Goal: Task Accomplishment & Management: Use online tool/utility

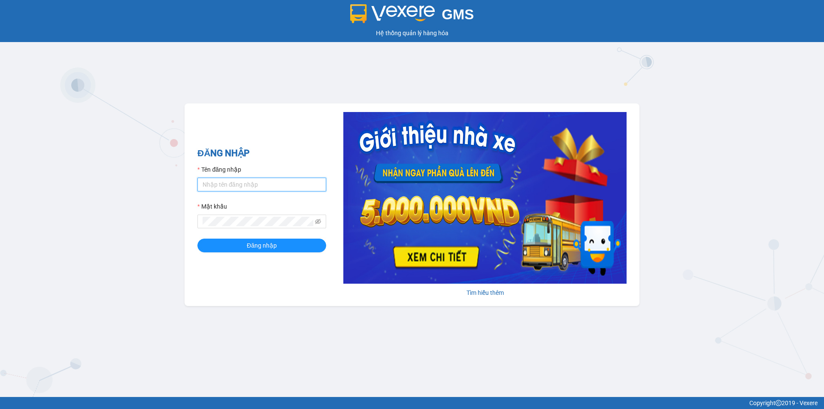
click at [272, 184] on input "Tên đăng nhập" at bounding box center [262, 185] width 129 height 14
type input "baotrung.namhailimo"
click at [198, 239] on button "Đăng nhập" at bounding box center [262, 246] width 129 height 14
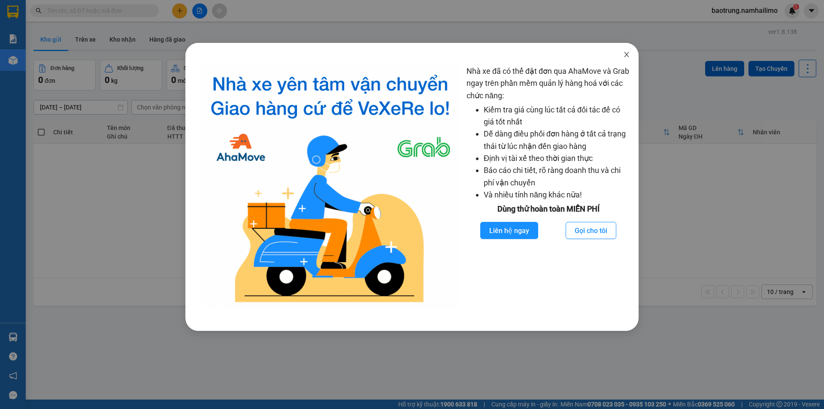
click at [625, 54] on icon "close" at bounding box center [627, 54] width 7 height 7
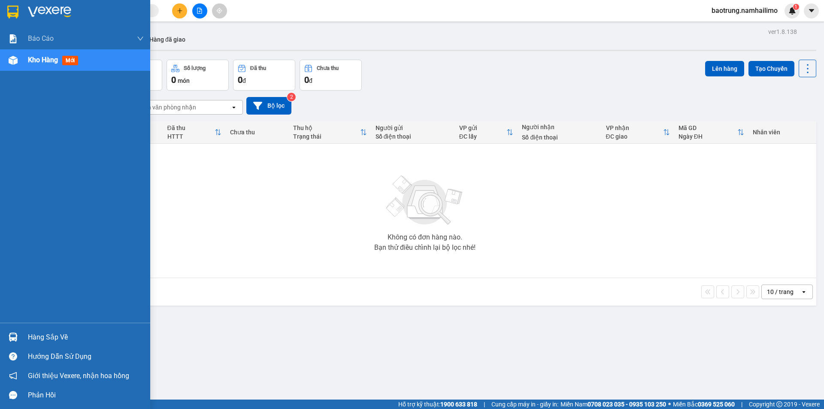
drag, startPoint x: 42, startPoint y: 338, endPoint x: 107, endPoint y: 335, distance: 65.3
click at [42, 338] on div "Hàng sắp về" at bounding box center [86, 337] width 116 height 13
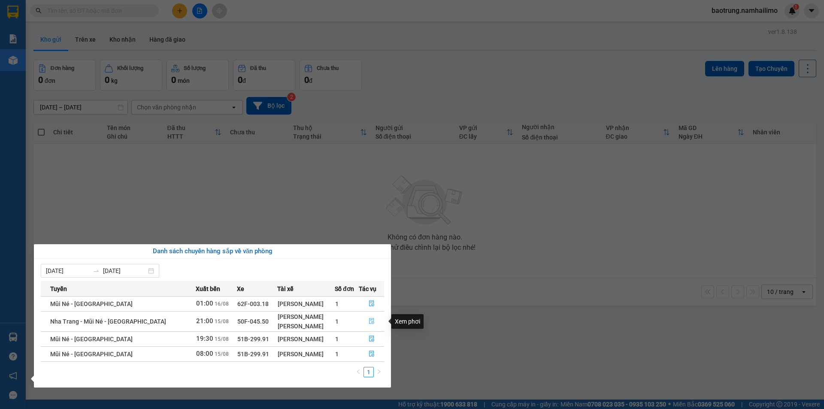
click at [371, 318] on icon "file-done" at bounding box center [372, 321] width 6 height 6
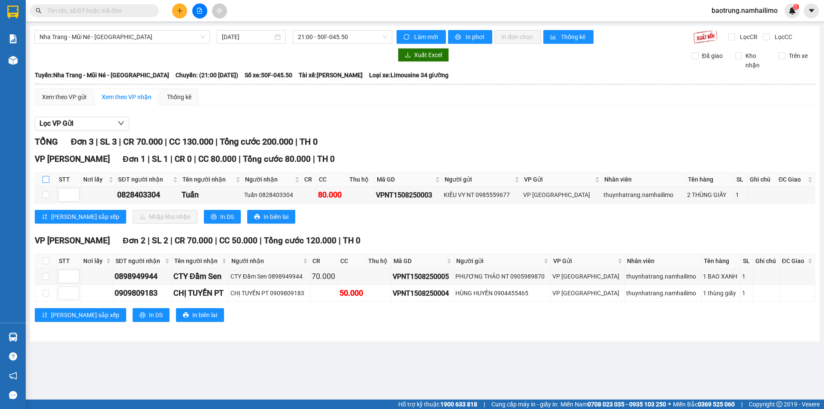
click at [45, 179] on input "checkbox" at bounding box center [46, 179] width 7 height 7
checkbox input "true"
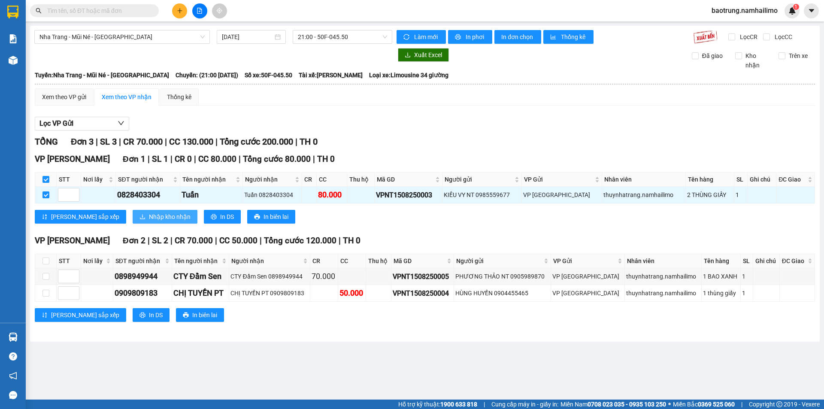
click at [149, 219] on span "Nhập kho nhận" at bounding box center [170, 216] width 42 height 9
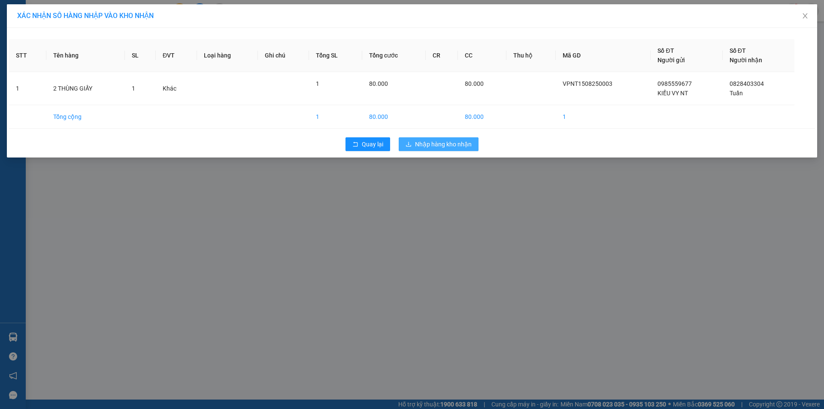
click at [468, 143] on span "Nhập hàng kho nhận" at bounding box center [443, 144] width 57 height 9
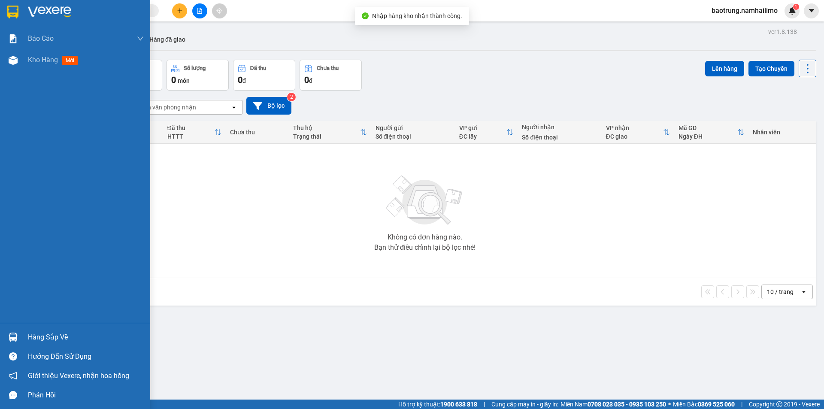
drag, startPoint x: 52, startPoint y: 336, endPoint x: 140, endPoint y: 332, distance: 89.0
click at [59, 336] on div "Hàng sắp về" at bounding box center [86, 337] width 116 height 13
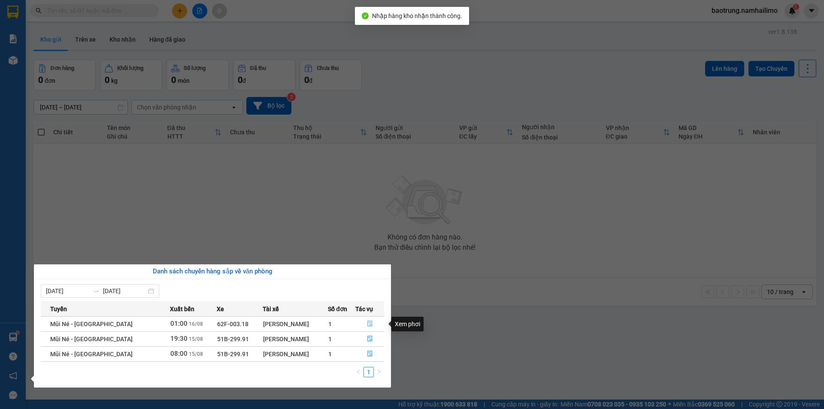
click at [370, 323] on icon "file-done" at bounding box center [370, 324] width 6 height 6
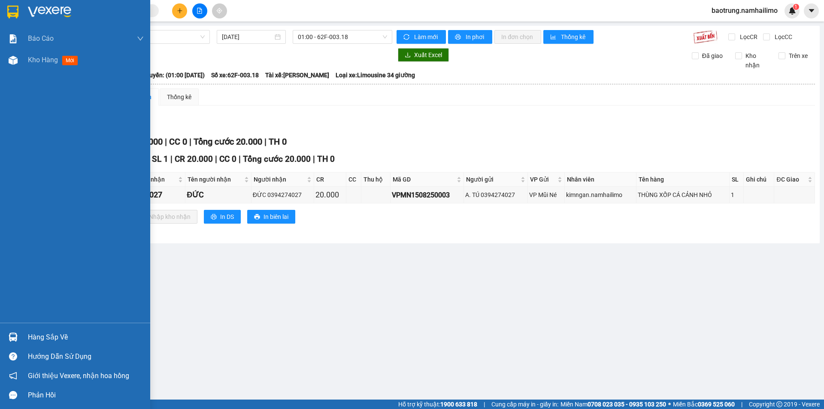
click at [47, 332] on div "Hàng sắp về" at bounding box center [86, 337] width 116 height 13
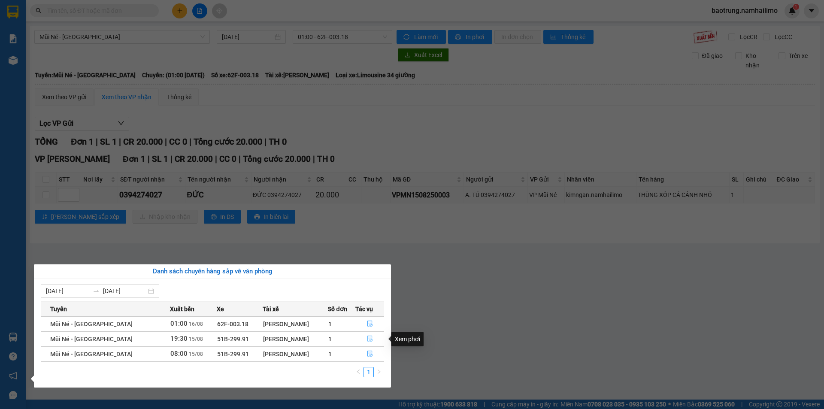
click at [372, 339] on icon "file-done" at bounding box center [370, 339] width 6 height 6
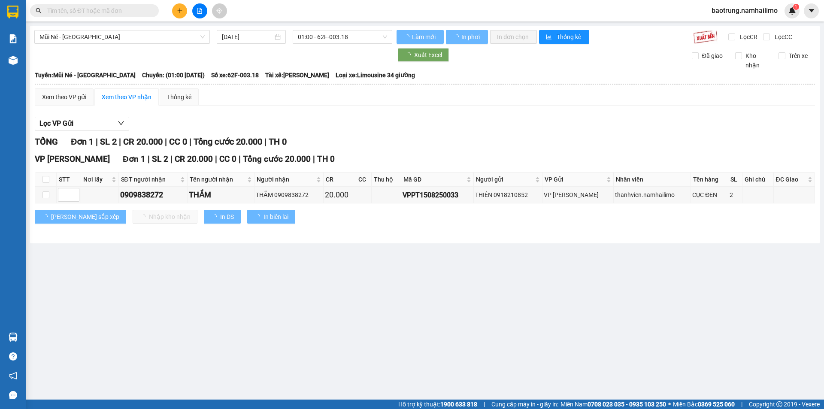
type input "[DATE]"
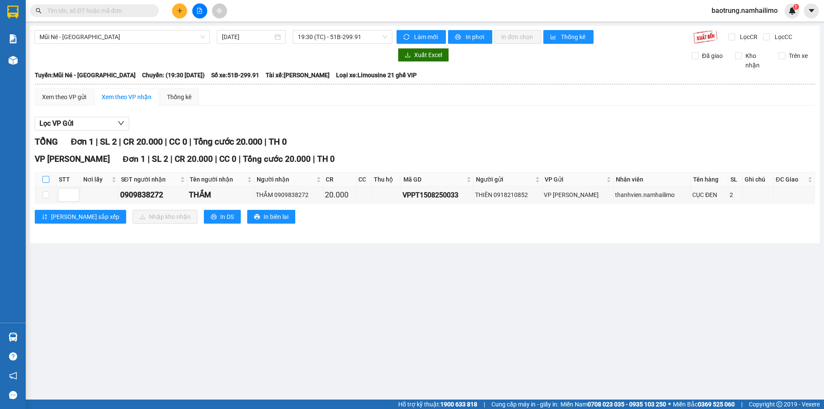
click at [44, 181] on input "checkbox" at bounding box center [46, 179] width 7 height 7
checkbox input "true"
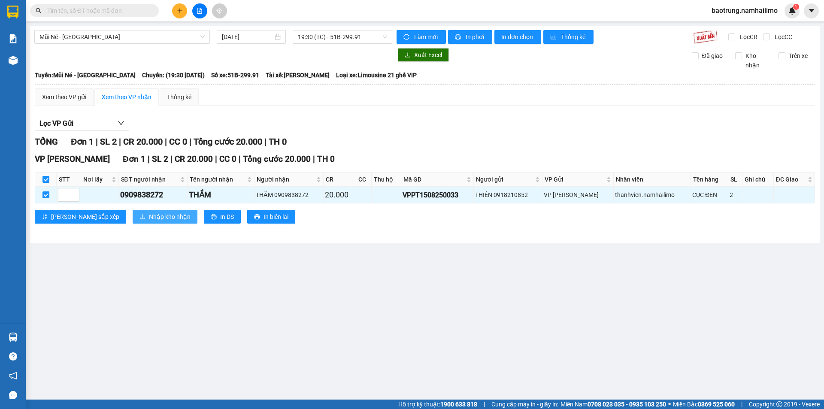
click at [149, 218] on span "Nhập kho nhận" at bounding box center [170, 216] width 42 height 9
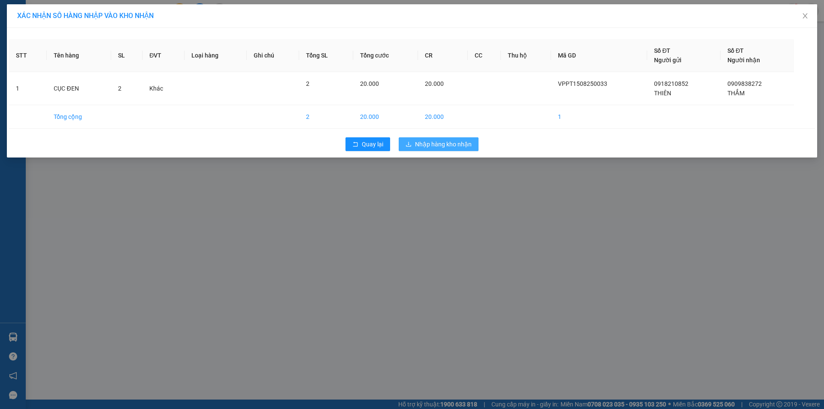
click at [444, 140] on span "Nhập hàng kho nhận" at bounding box center [443, 144] width 57 height 9
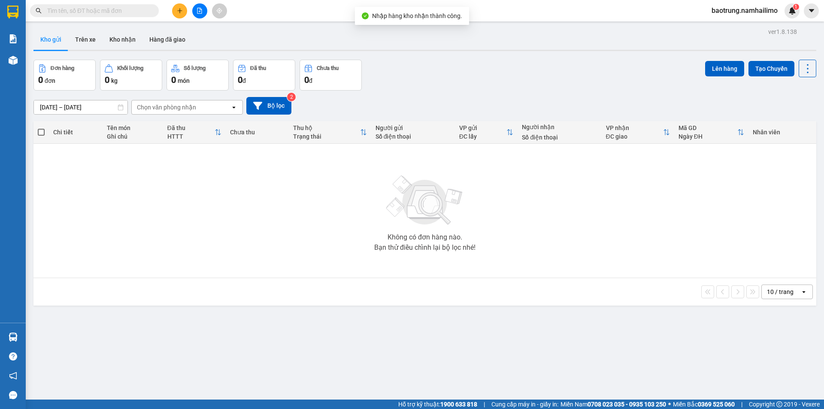
click at [56, 337] on div "ver 1.8.138 Kho gửi Trên xe Kho nhận Hàng đã giao Đơn hàng 0 đơn Khối lượng 0 k…" at bounding box center [425, 230] width 790 height 409
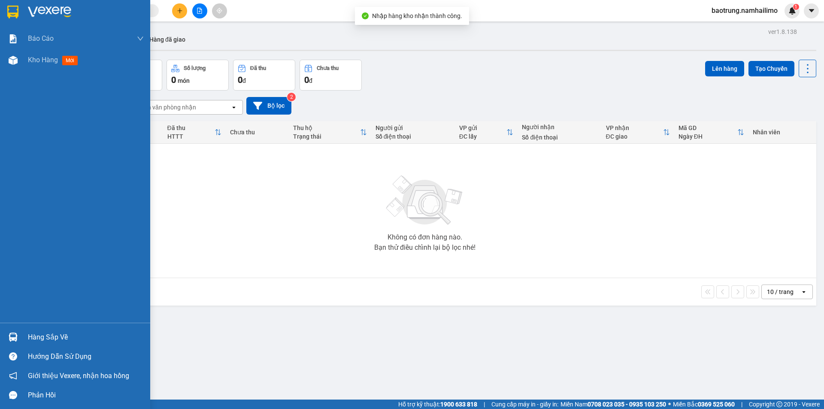
click at [49, 339] on div "Hàng sắp về" at bounding box center [86, 337] width 116 height 13
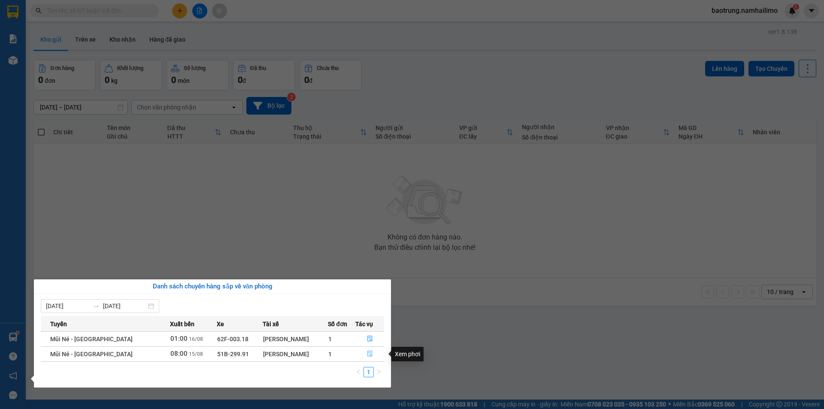
click at [371, 354] on icon "file-done" at bounding box center [370, 354] width 5 height 6
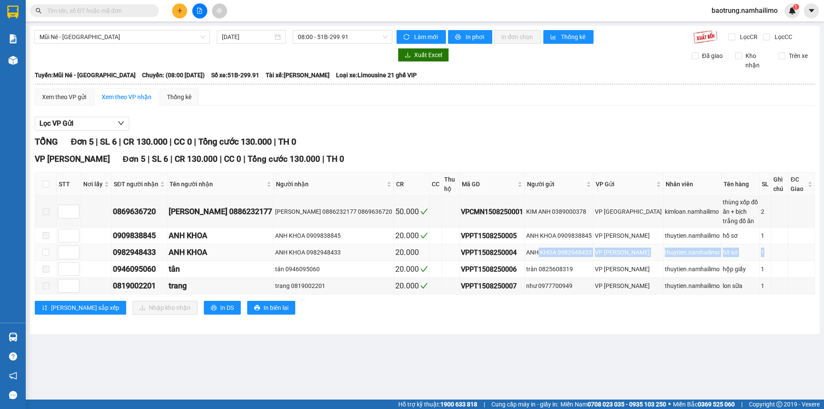
drag, startPoint x: 779, startPoint y: 242, endPoint x: 533, endPoint y: 244, distance: 246.1
click at [533, 244] on tr "0982948433 ANH KHOA ANH KHOA 0982948433 20.000 VPPT1508250004 ANH KHOA 09829484…" at bounding box center [425, 252] width 780 height 17
click at [533, 248] on div "ANH KHOA 0982948433" at bounding box center [559, 252] width 66 height 9
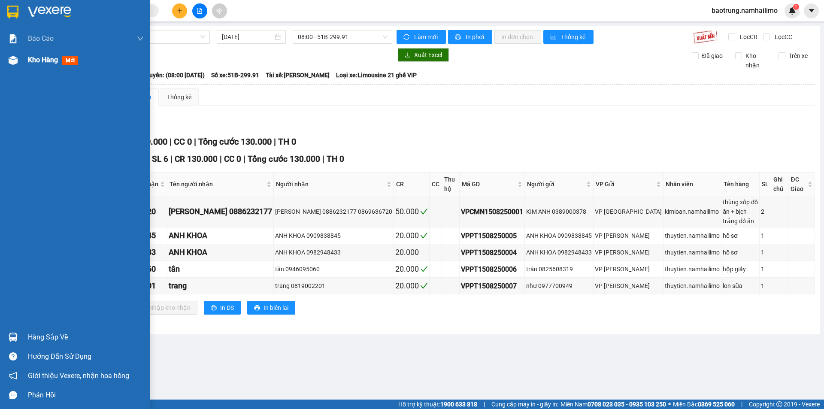
click at [39, 64] on span "Kho hàng" at bounding box center [43, 60] width 30 height 8
